Goal: Task Accomplishment & Management: Manage account settings

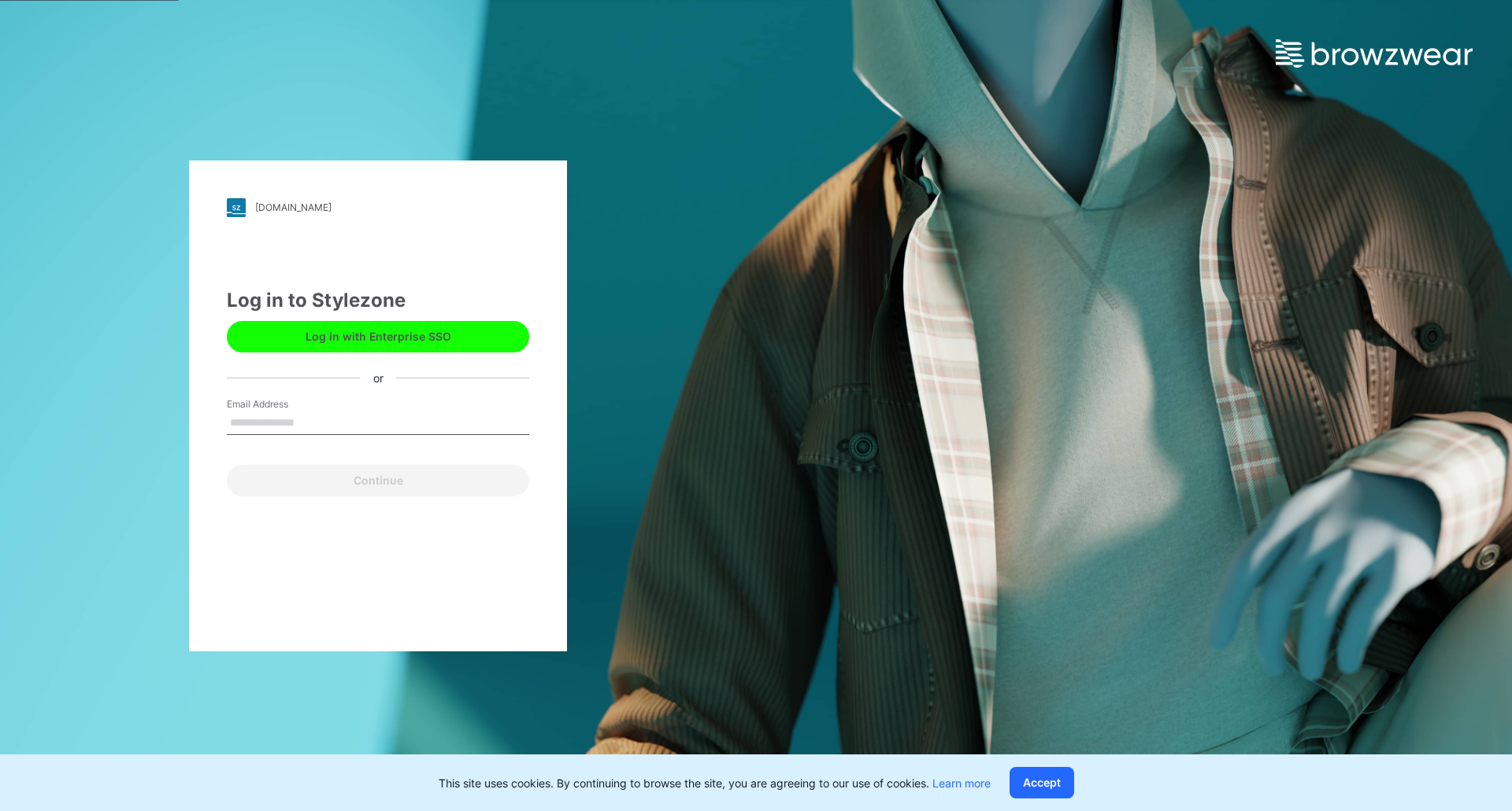
drag, startPoint x: 350, startPoint y: 434, endPoint x: 352, endPoint y: 425, distance: 9.2
click at [350, 431] on input "Email Address" at bounding box center [378, 424] width 302 height 24
type input "**********"
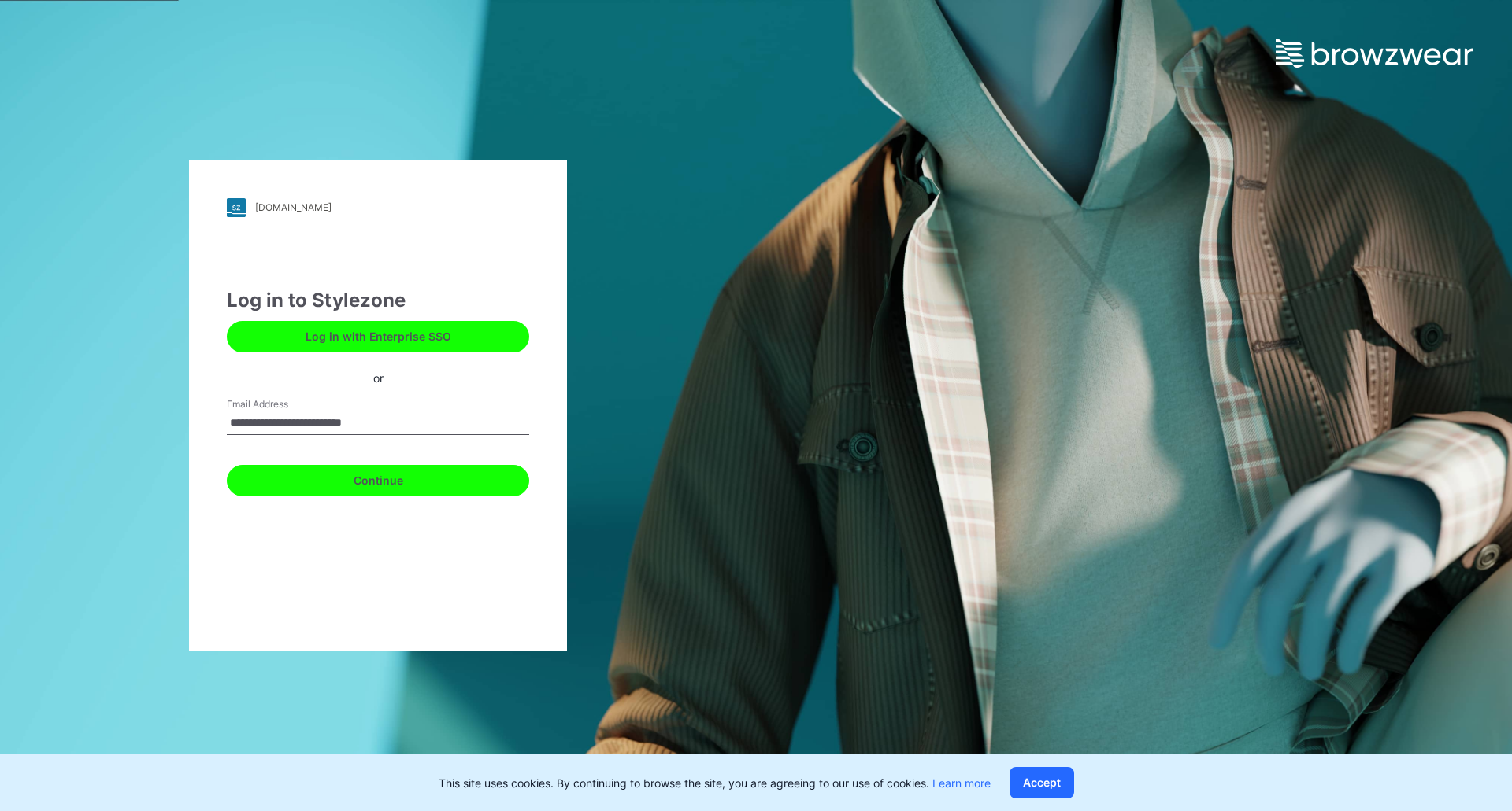
click at [298, 483] on button "Continue" at bounding box center [378, 481] width 302 height 32
click at [364, 483] on button "Continue" at bounding box center [378, 481] width 302 height 32
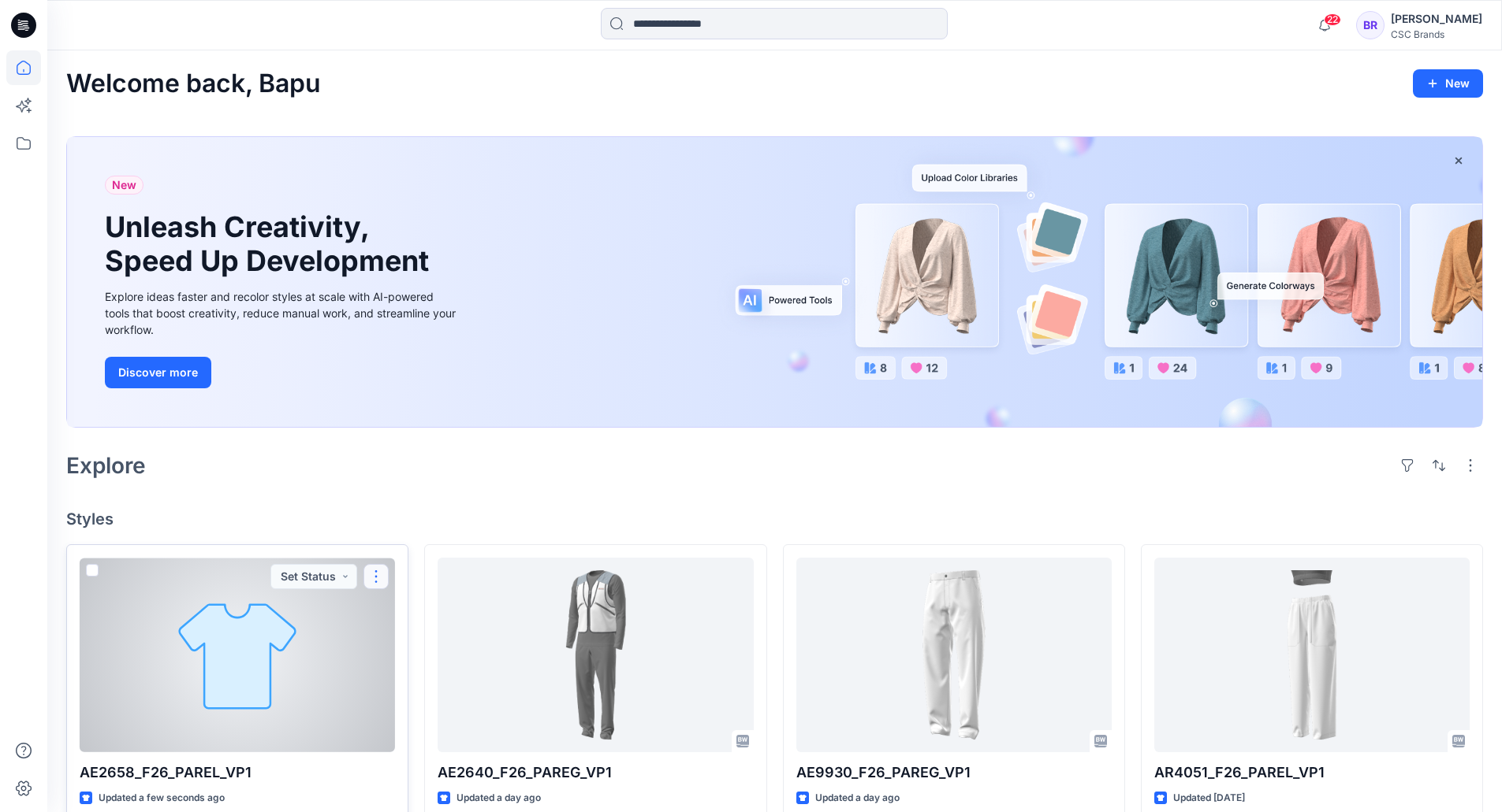
click at [375, 569] on button "button" at bounding box center [376, 577] width 25 height 25
click at [408, 610] on p "Edit" at bounding box center [405, 613] width 20 height 16
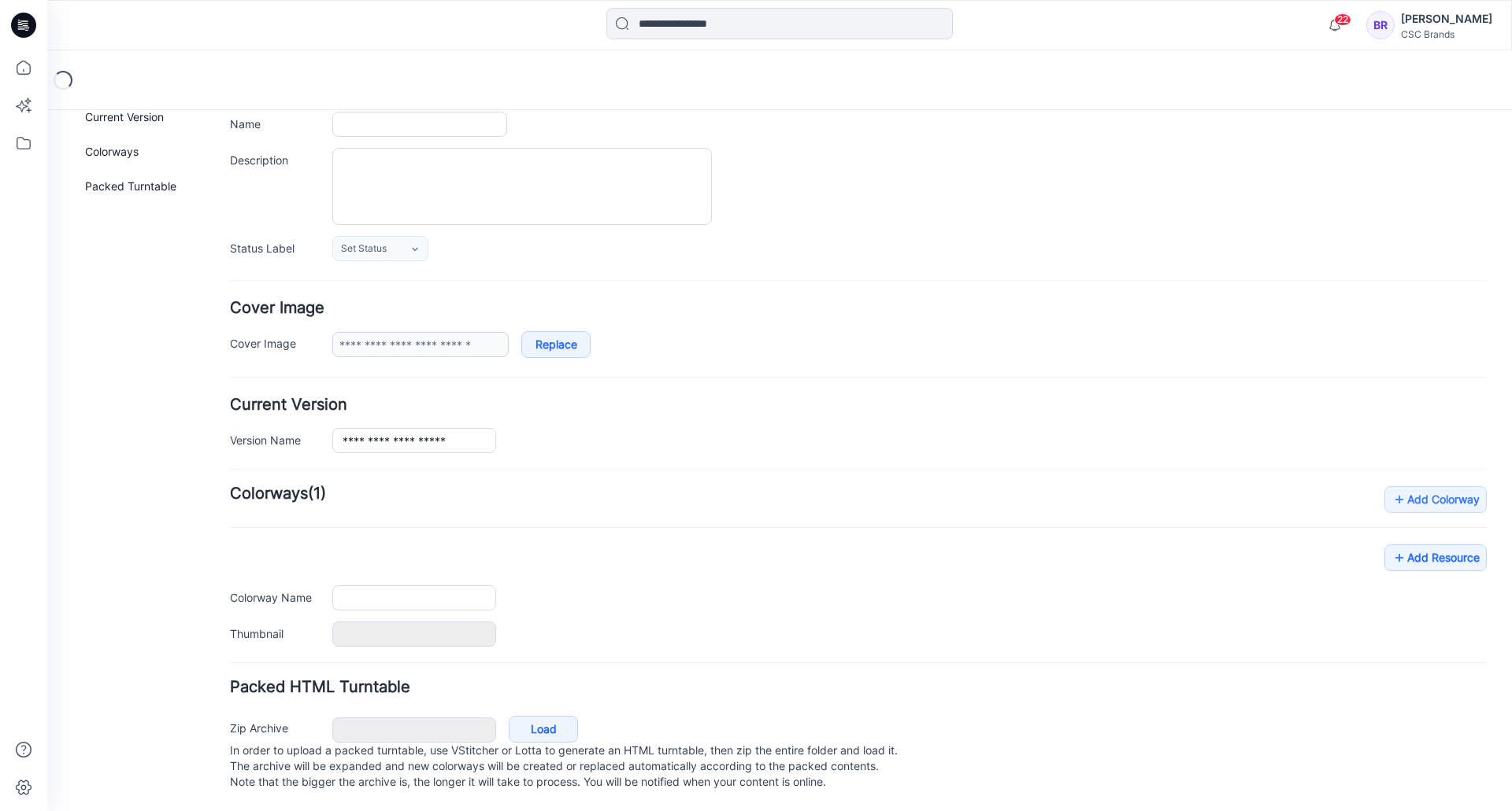
scroll to position [132, 0]
type input "**********"
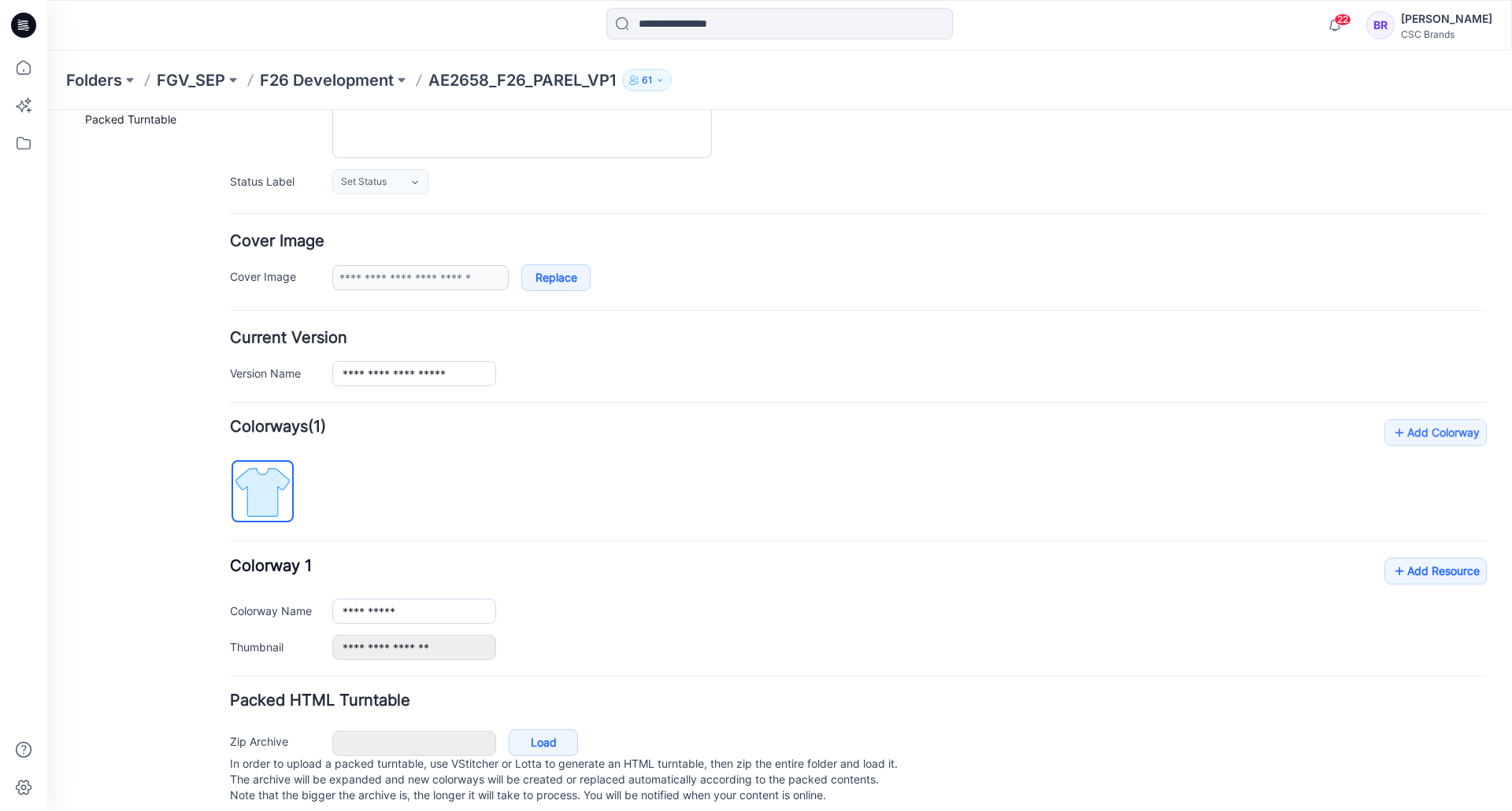
scroll to position [211, 0]
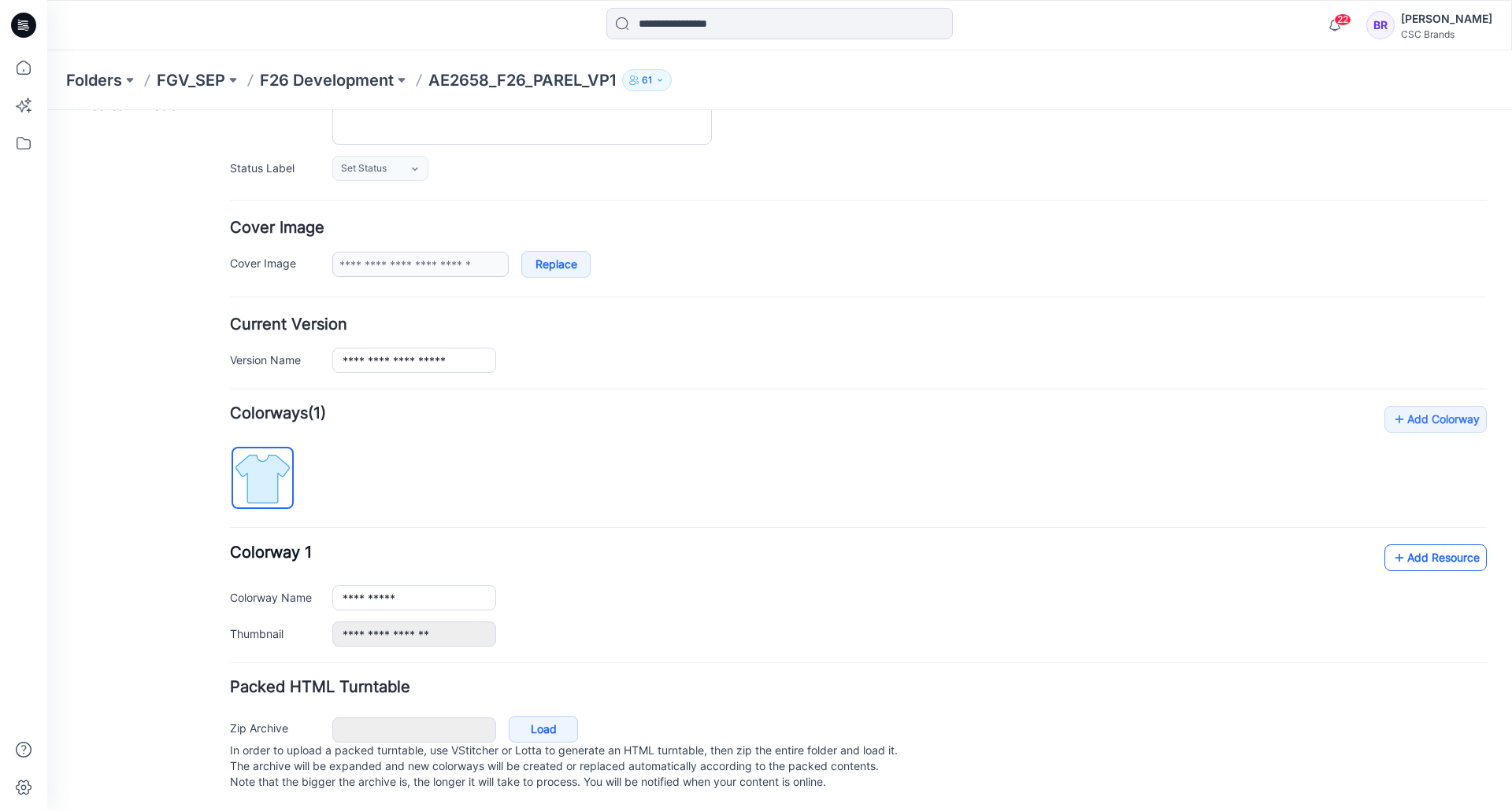
click at [1409, 544] on link "Add Resource" at bounding box center [1435, 557] width 103 height 26
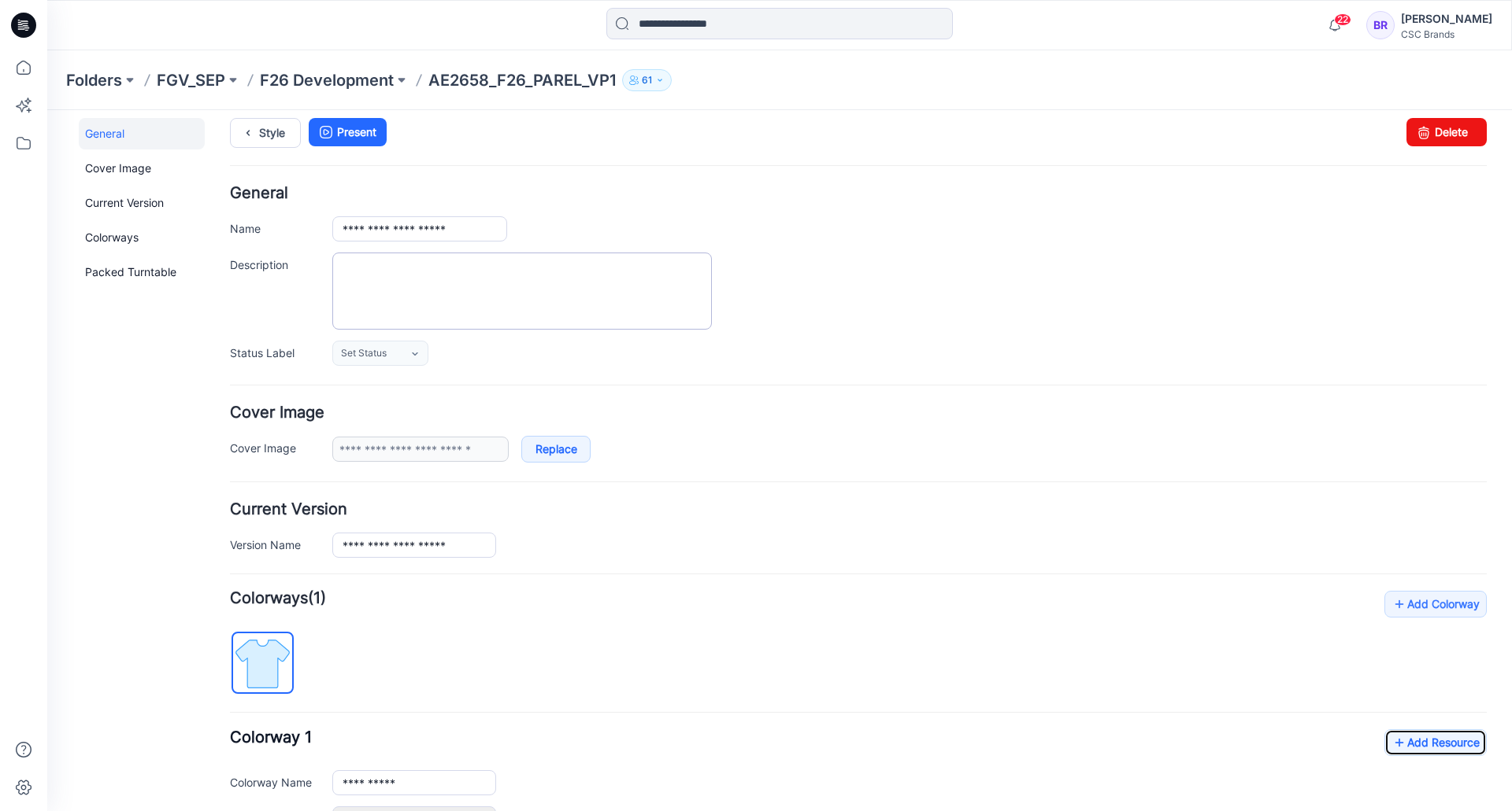
scroll to position [0, 0]
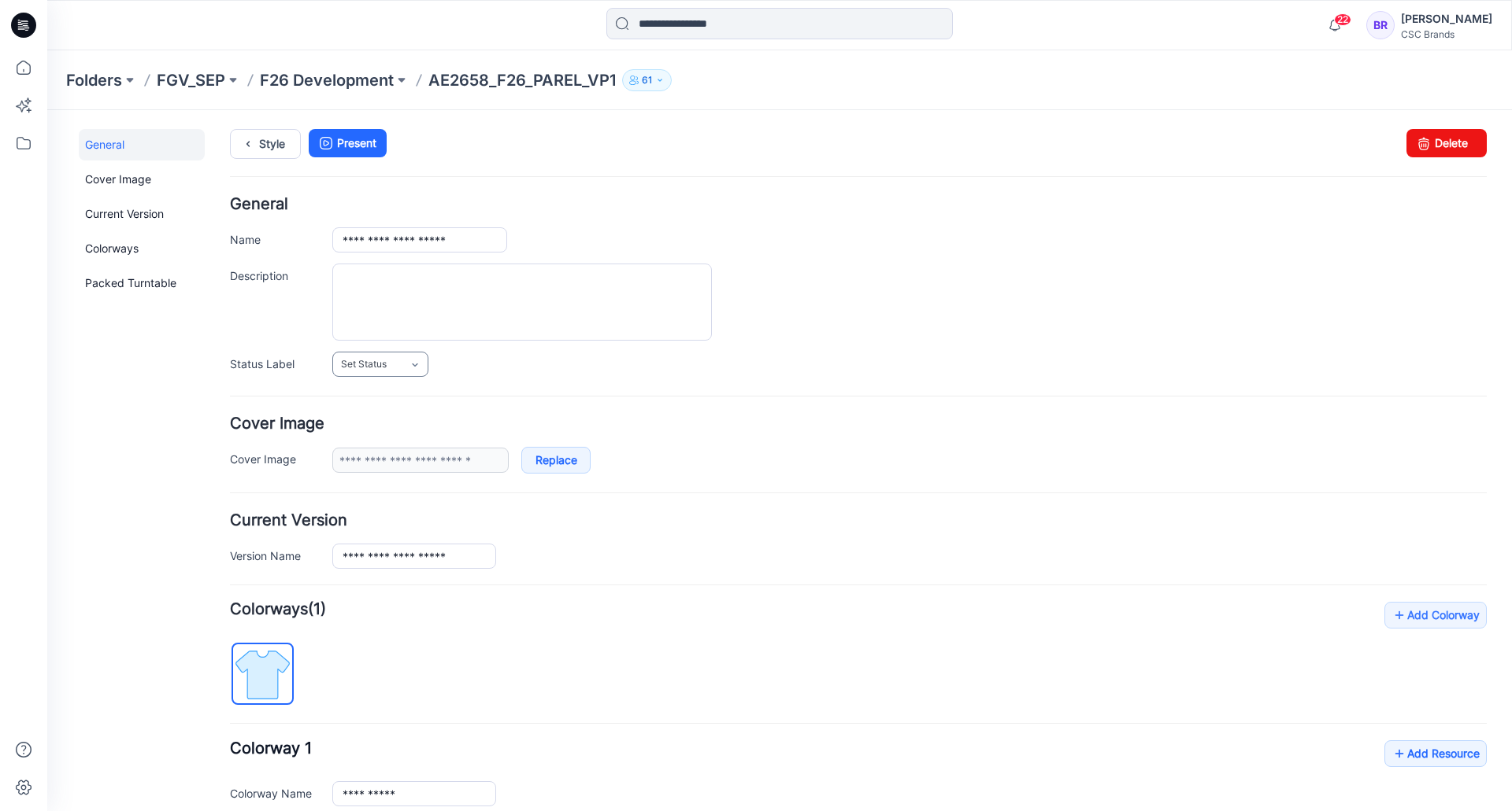
click at [366, 356] on link "Set Status" at bounding box center [380, 365] width 96 height 25
click at [379, 433] on link "Virtual Proto 1" at bounding box center [396, 432] width 120 height 33
click at [269, 142] on link "Style" at bounding box center [265, 143] width 71 height 30
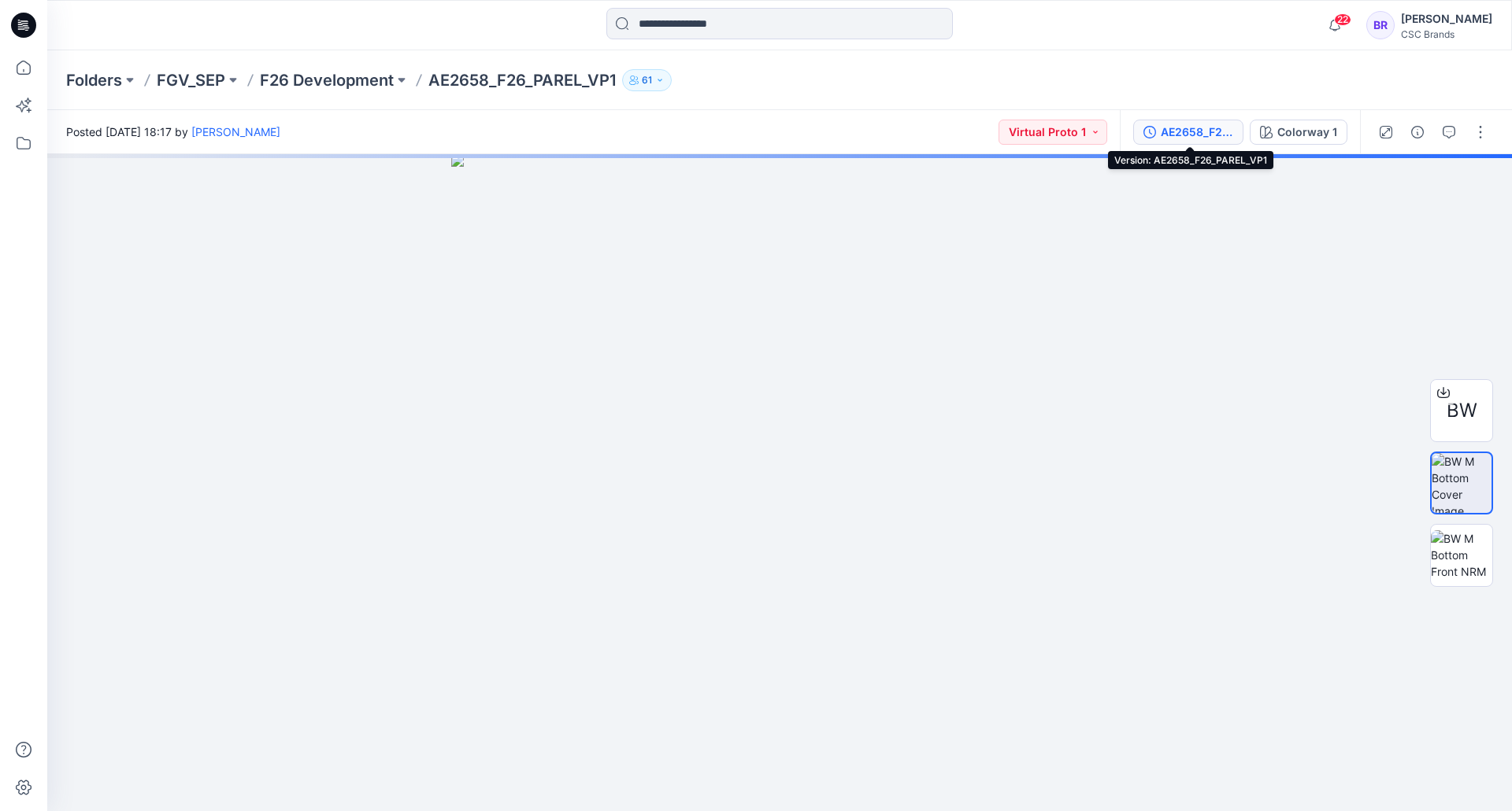
click at [1193, 126] on div "AE2658_F26_PAREL_VP1" at bounding box center [1197, 132] width 73 height 17
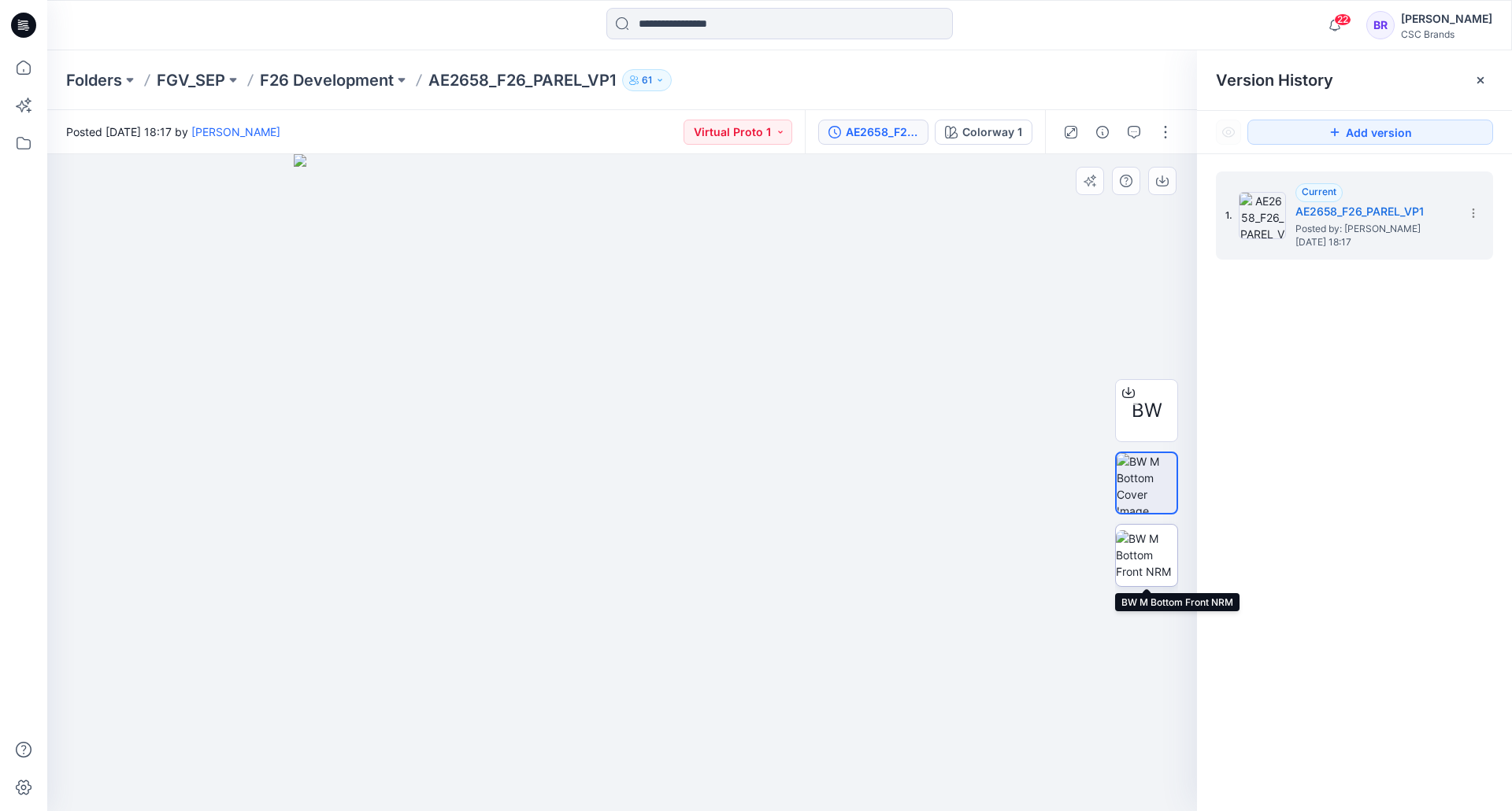
click at [1151, 562] on img at bounding box center [1146, 555] width 62 height 50
